Goal: Task Accomplishment & Management: Manage account settings

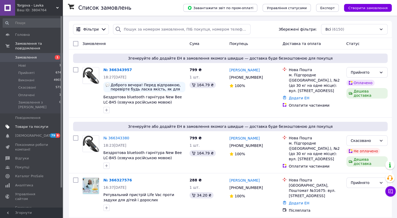
click at [28, 124] on span "Товари та послуги" at bounding box center [31, 126] width 33 height 5
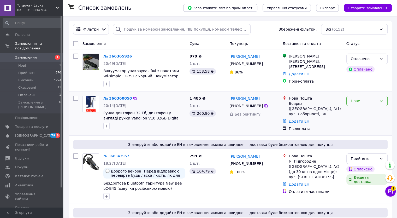
click at [369, 101] on div "Нове" at bounding box center [364, 101] width 26 height 6
click at [360, 110] on li "Прийнято" at bounding box center [367, 112] width 41 height 9
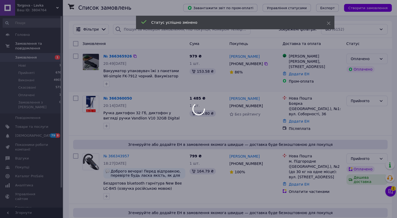
click at [382, 61] on div at bounding box center [198, 109] width 397 height 218
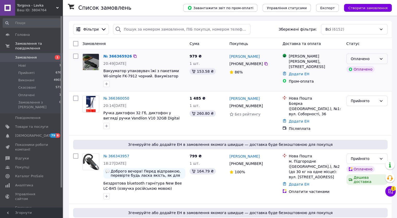
click at [367, 59] on div "Оплачено" at bounding box center [364, 59] width 26 height 6
click at [361, 71] on li "Прийнято" at bounding box center [367, 70] width 41 height 9
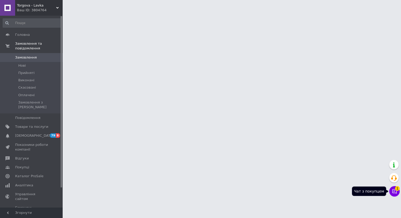
click at [394, 191] on button "Чат з покупцем 1" at bounding box center [394, 191] width 10 height 10
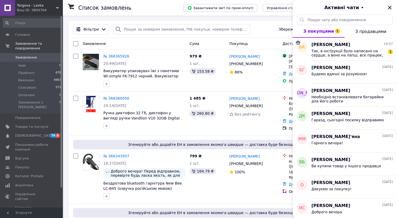
click at [390, 9] on icon "Закрити" at bounding box center [390, 7] width 6 height 6
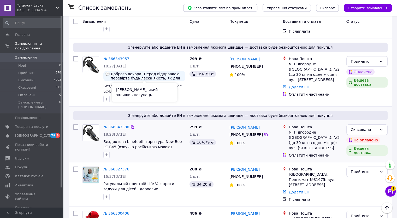
scroll to position [104, 0]
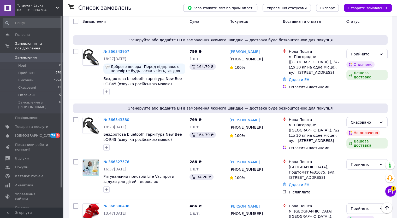
click at [387, 192] on button "Чат з покупцем 1" at bounding box center [391, 191] width 10 height 10
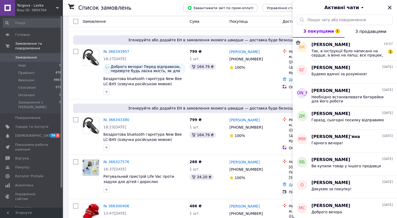
click at [390, 8] on icon "Закрити" at bounding box center [390, 7] width 6 height 6
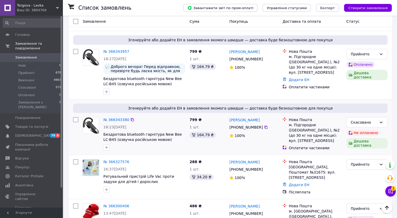
scroll to position [0, 0]
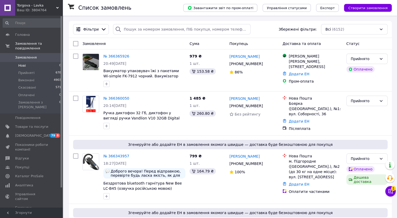
click at [24, 63] on span "Нові" at bounding box center [22, 65] width 8 height 5
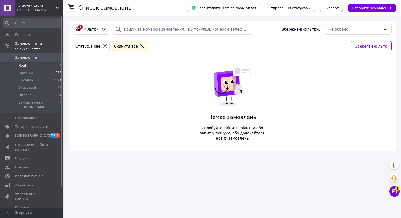
click at [48, 55] on span "0" at bounding box center [55, 57] width 14 height 5
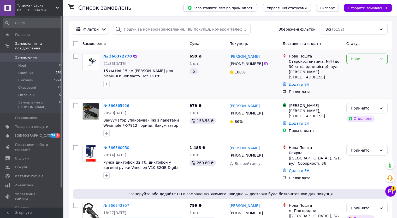
click at [367, 60] on div "Нове" at bounding box center [364, 59] width 26 height 6
click at [360, 67] on li "Прийнято" at bounding box center [367, 70] width 41 height 9
